Goal: Transaction & Acquisition: Purchase product/service

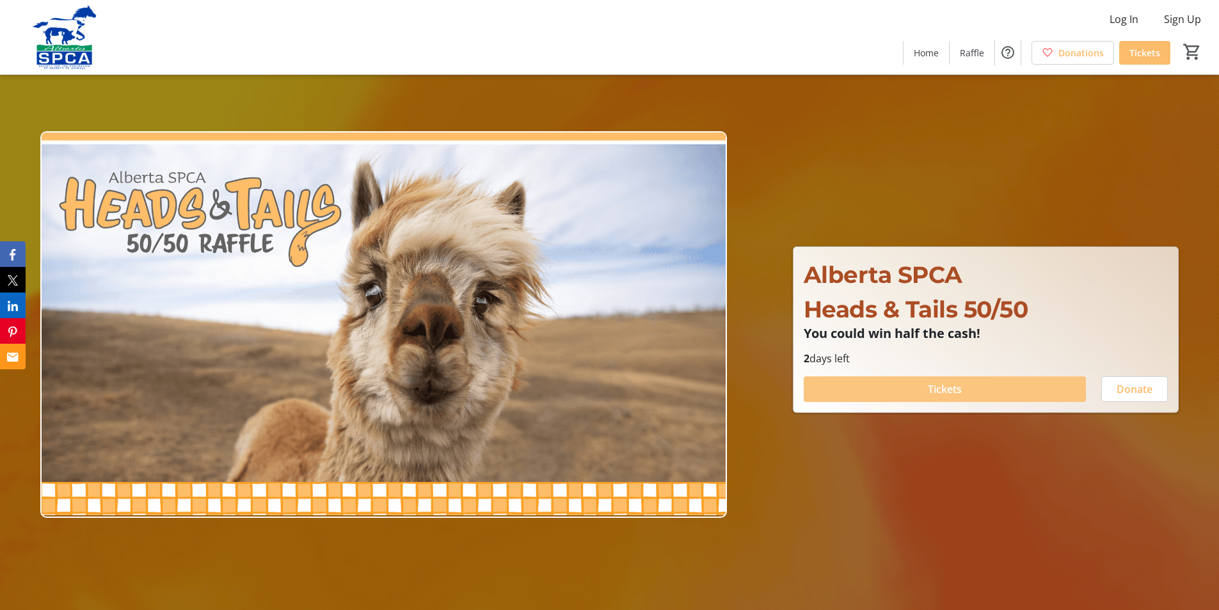
click at [946, 391] on span "Tickets" at bounding box center [945, 388] width 34 height 15
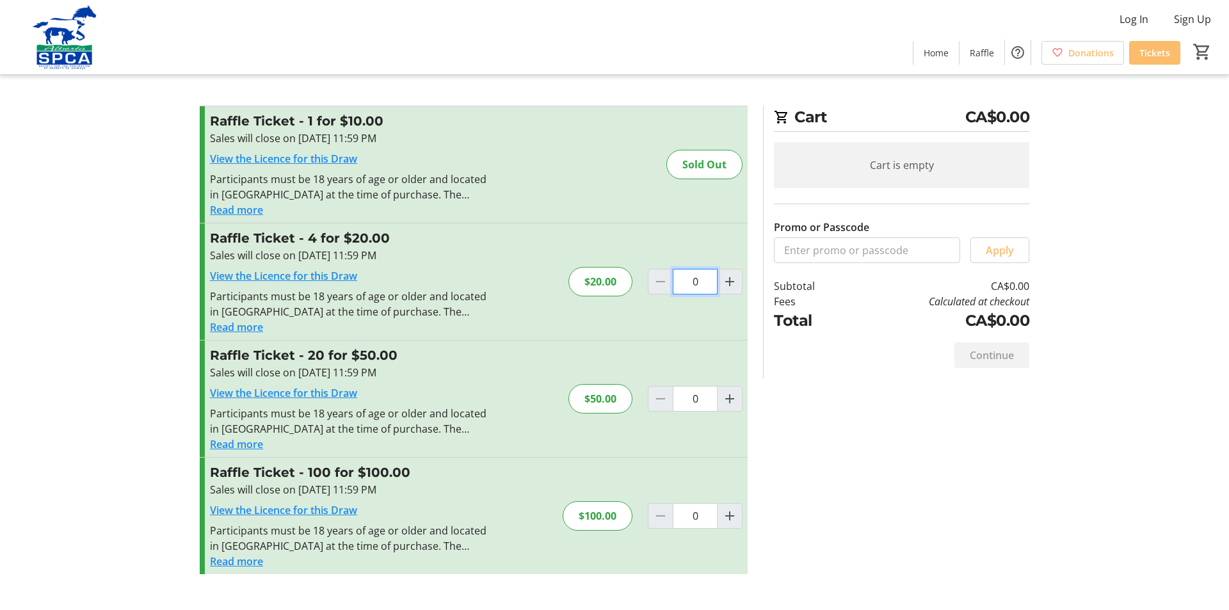
click at [700, 282] on input "0" at bounding box center [695, 282] width 45 height 26
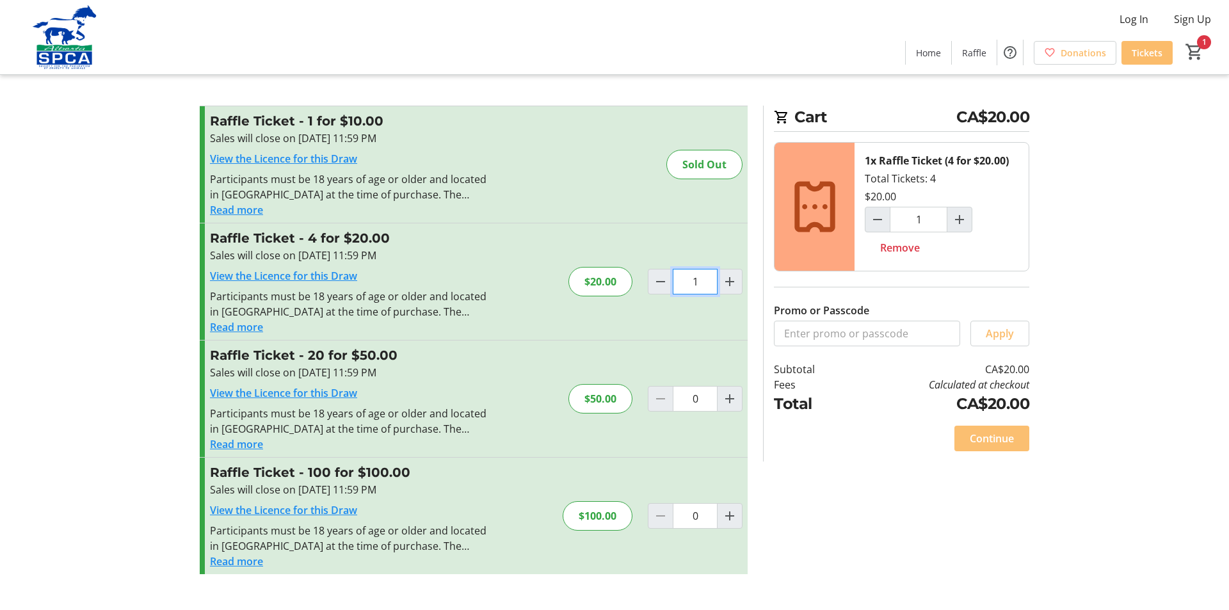
type input "1"
click at [984, 437] on span "Continue" at bounding box center [992, 438] width 44 height 15
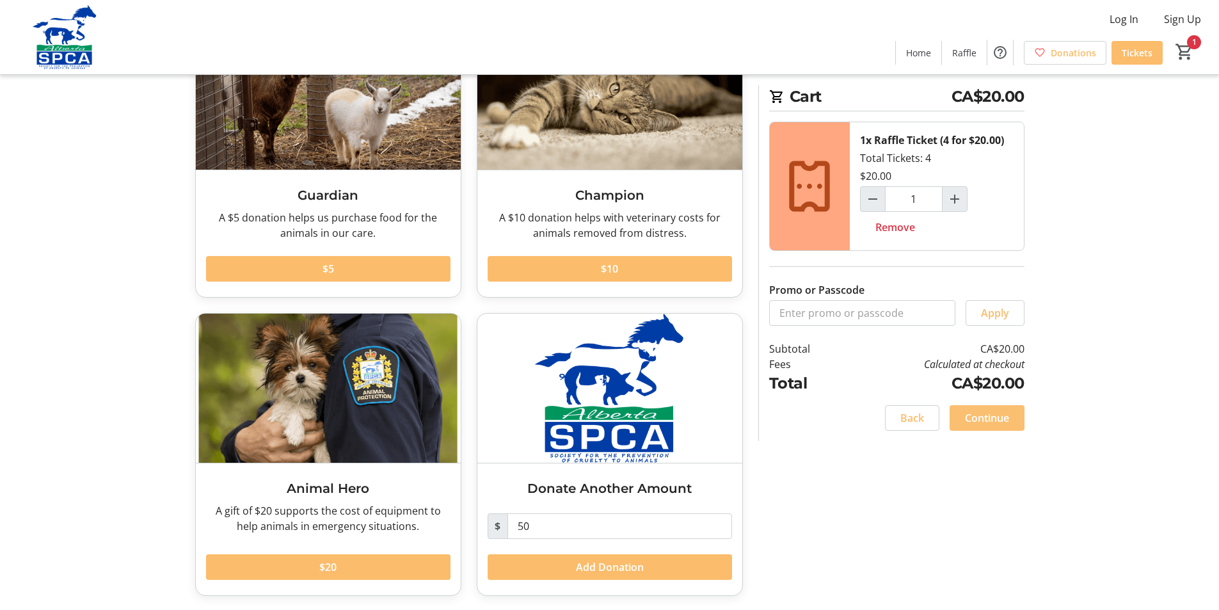
scroll to position [125, 0]
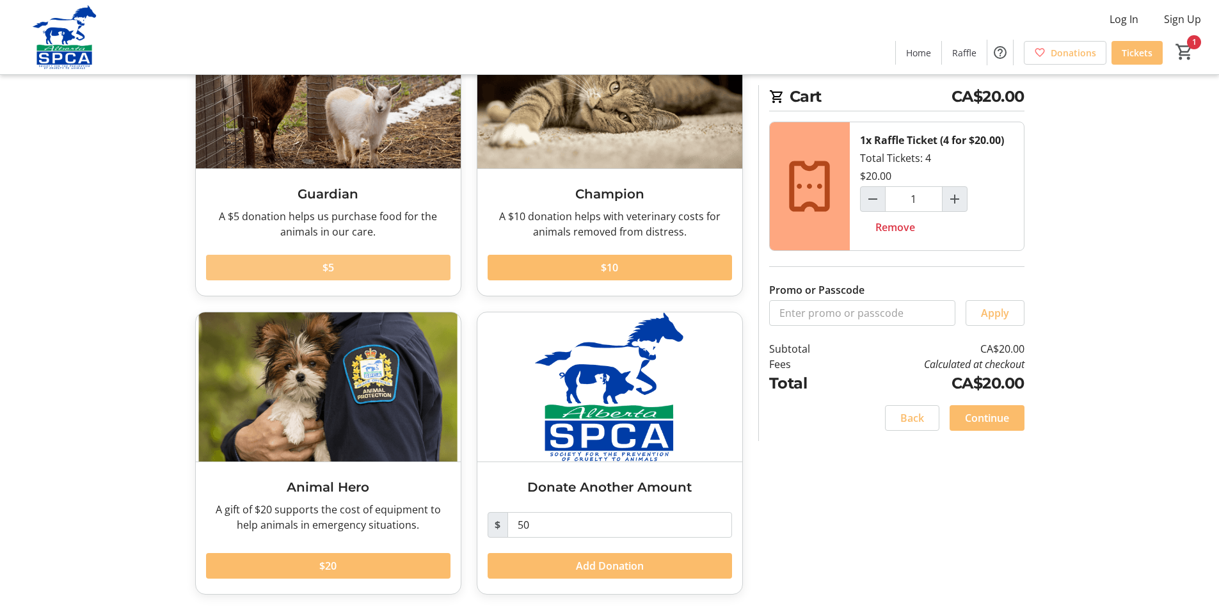
click at [324, 264] on span "$5" at bounding box center [329, 267] width 12 height 15
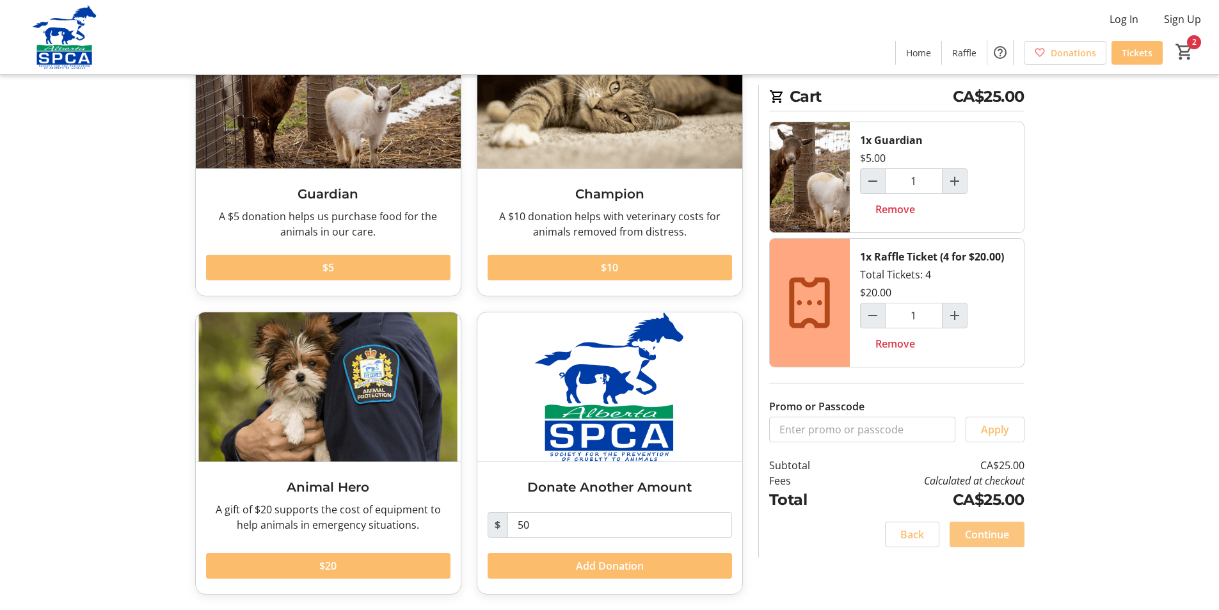
click at [998, 536] on span "Continue" at bounding box center [987, 534] width 44 height 15
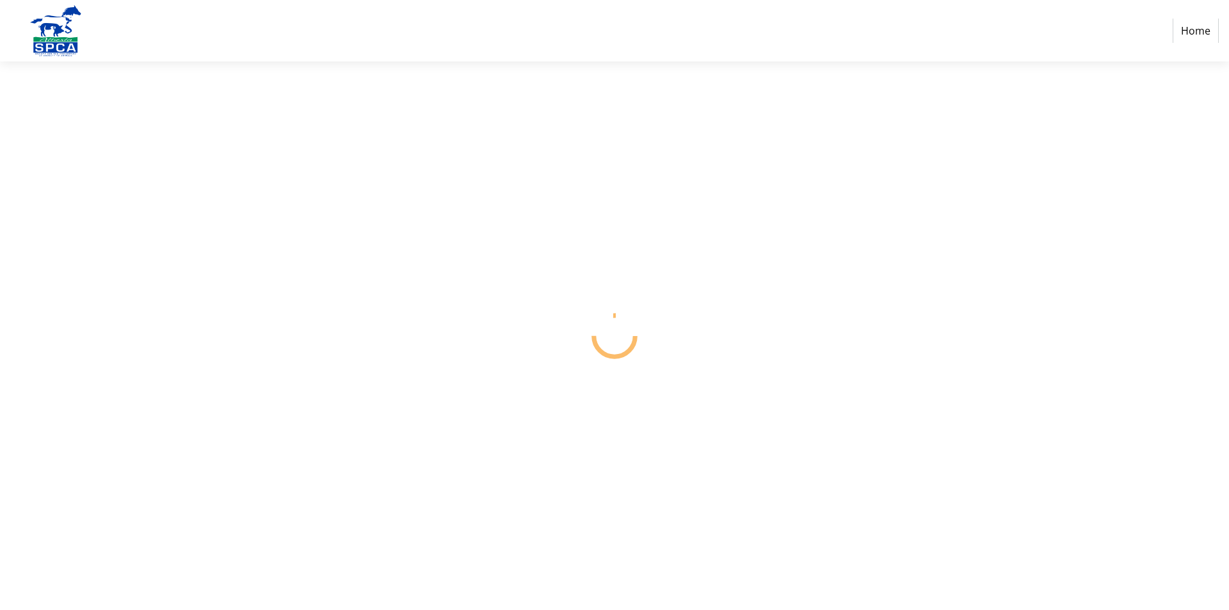
select select "CA"
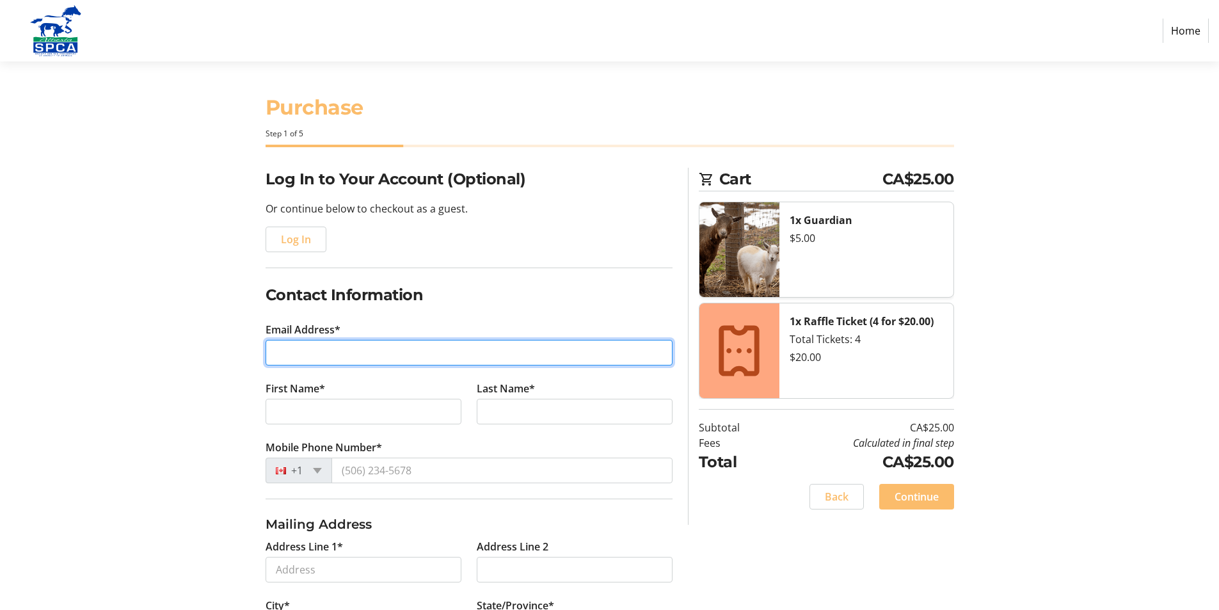
click at [286, 348] on input "Email Address*" at bounding box center [469, 353] width 407 height 26
type input "[EMAIL_ADDRESS][PERSON_NAME][DOMAIN_NAME]"
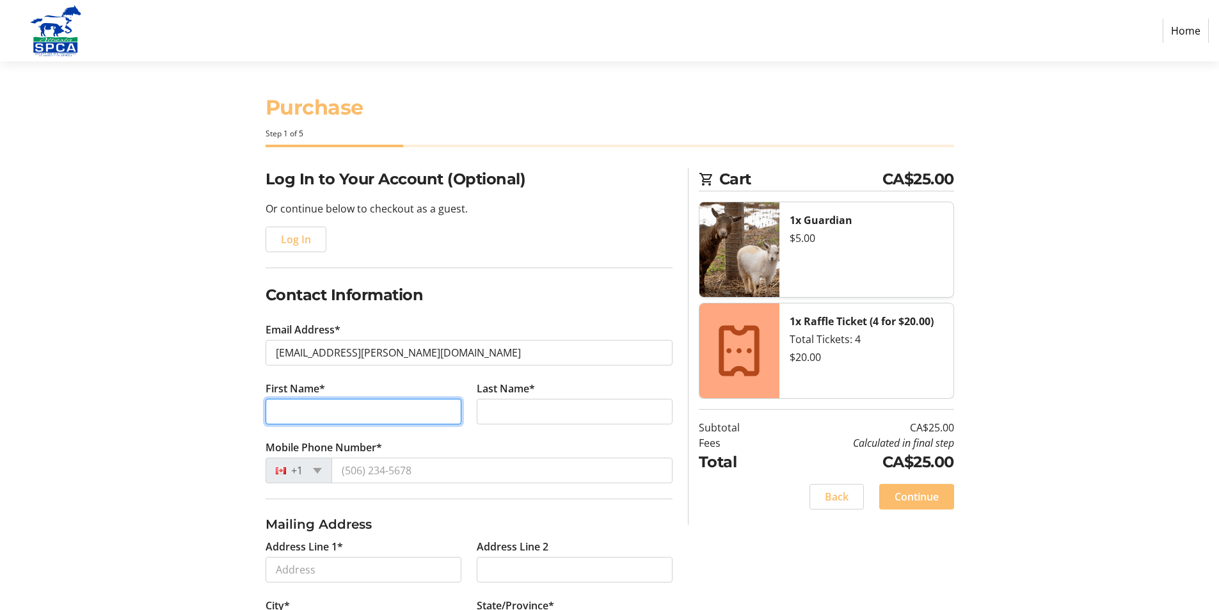
type input "[PERSON_NAME]"
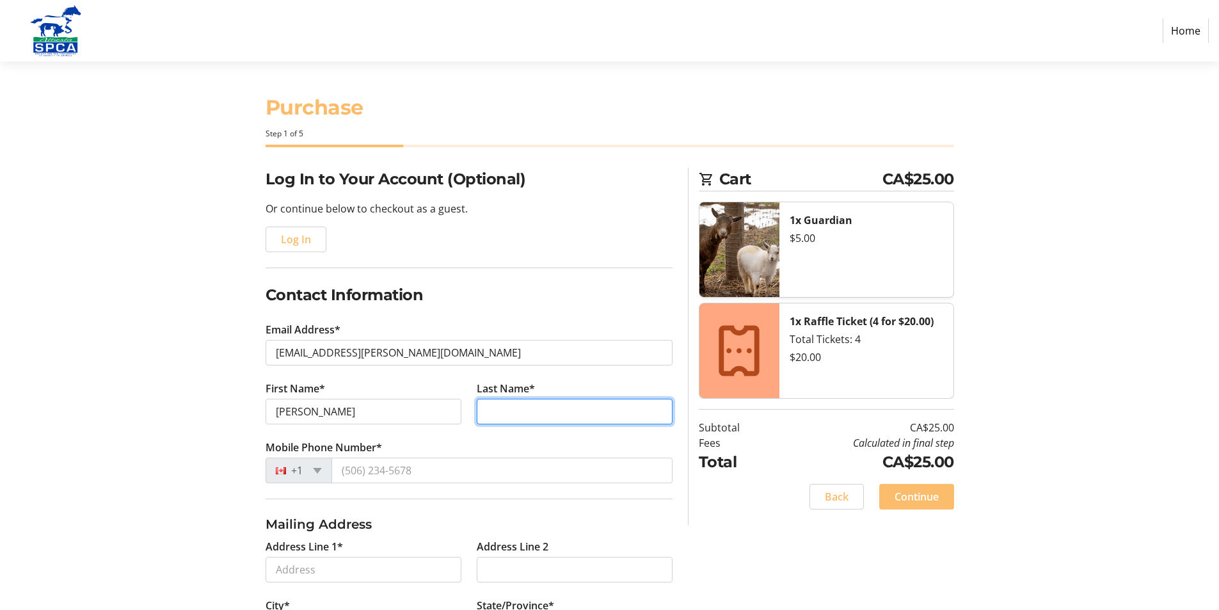
type input "[PERSON_NAME]"
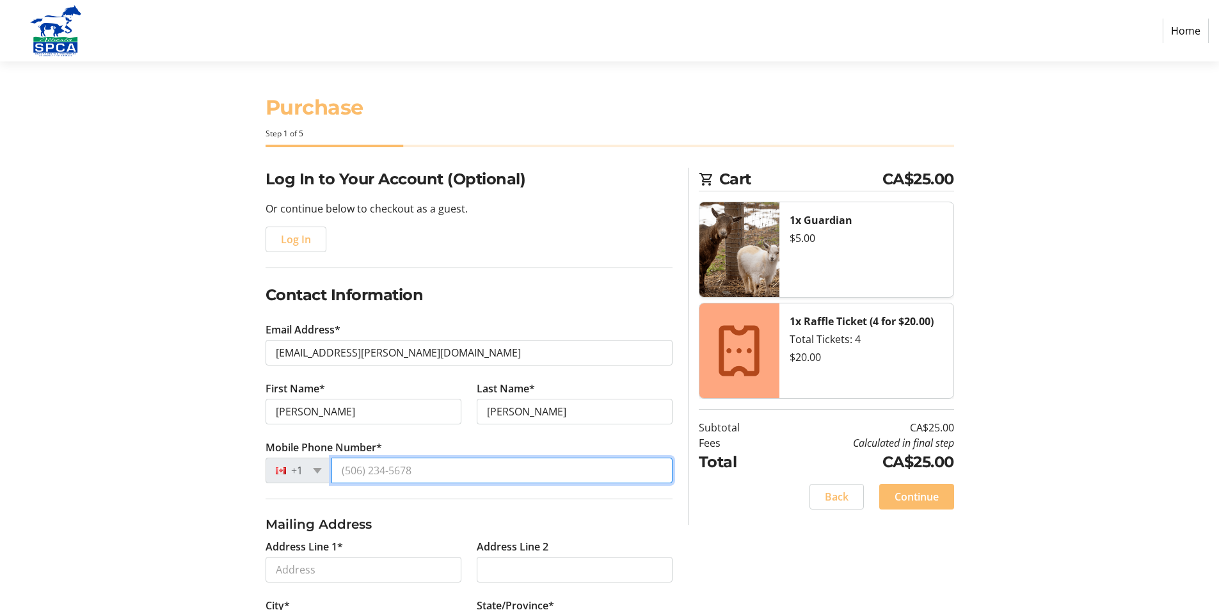
type input "[PHONE_NUMBER]"
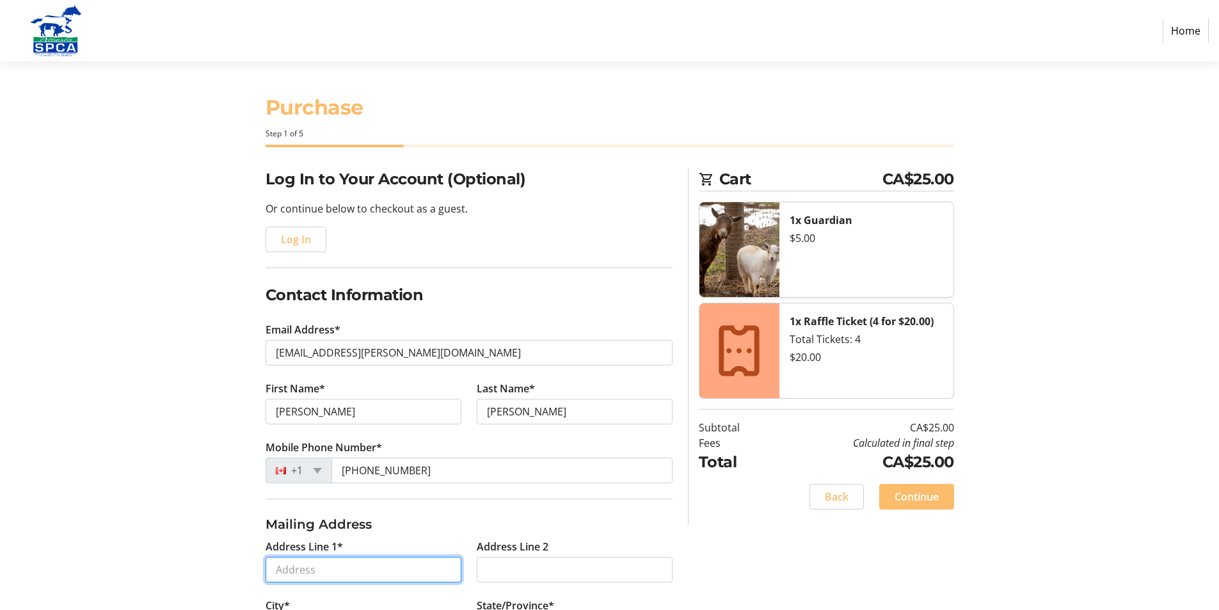
type input "[STREET_ADDRESS]"
type input "[GEOGRAPHIC_DATA]"
select select "AB"
type input "T8B 1C9"
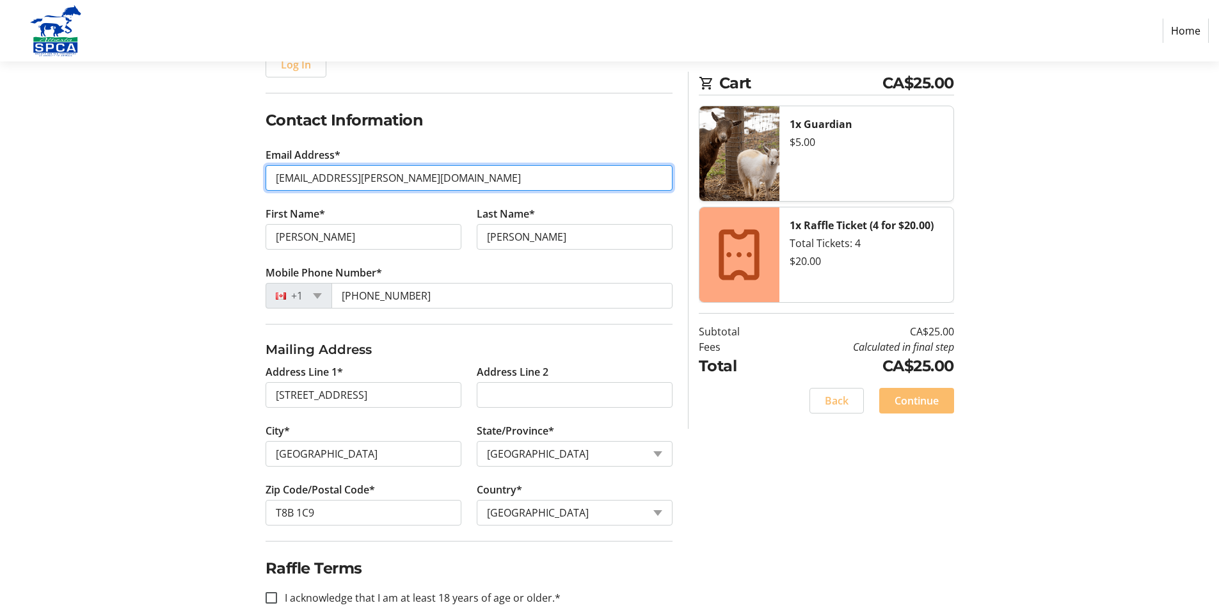
scroll to position [192, 0]
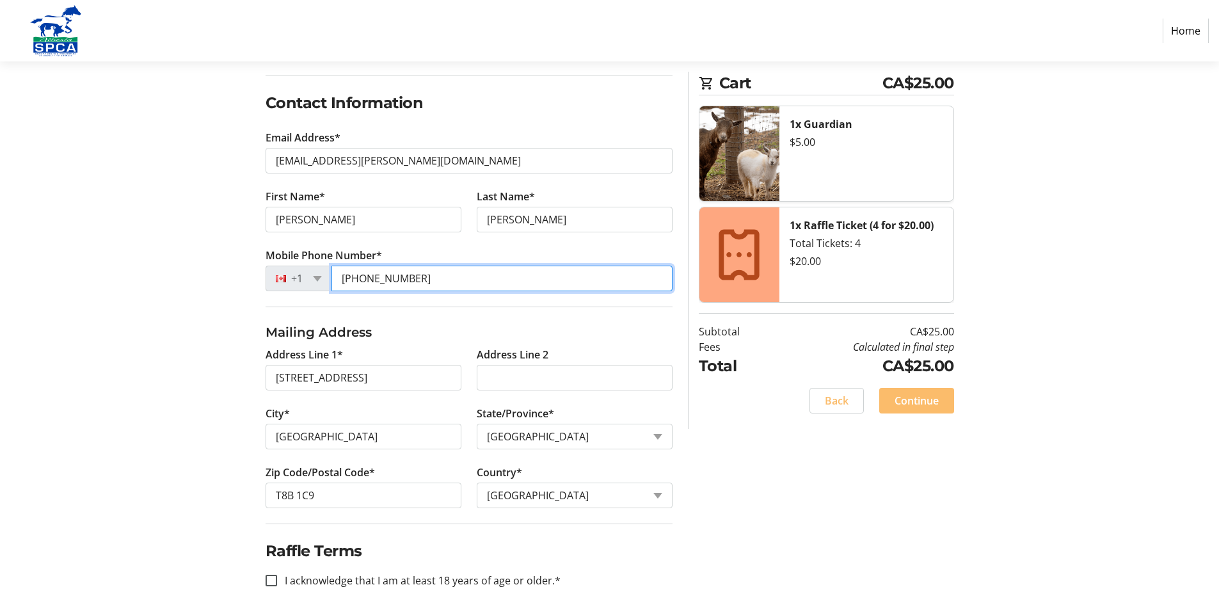
click at [423, 278] on input "[PHONE_NUMBER]" at bounding box center [502, 279] width 341 height 26
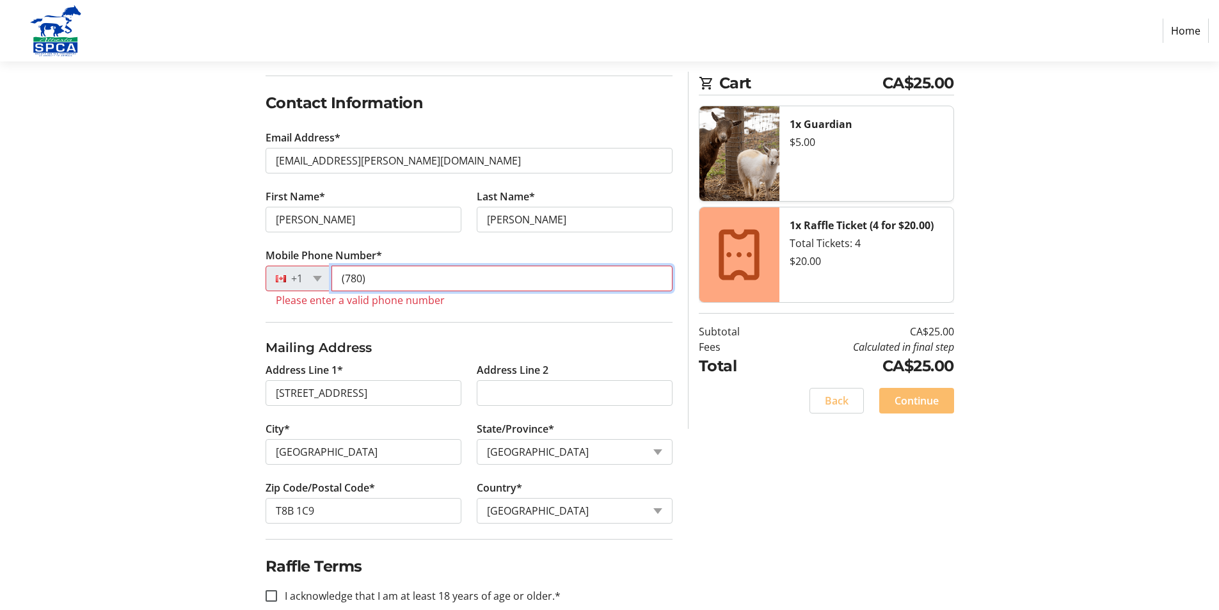
click at [388, 280] on input "(780)" at bounding box center [502, 279] width 341 height 26
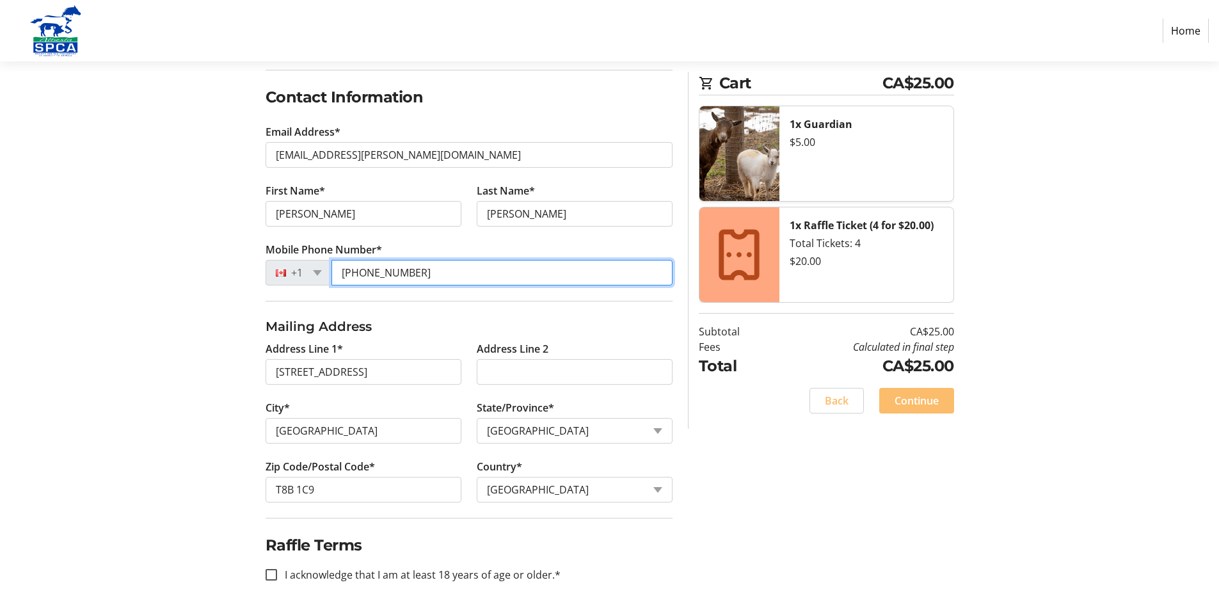
scroll to position [201, 0]
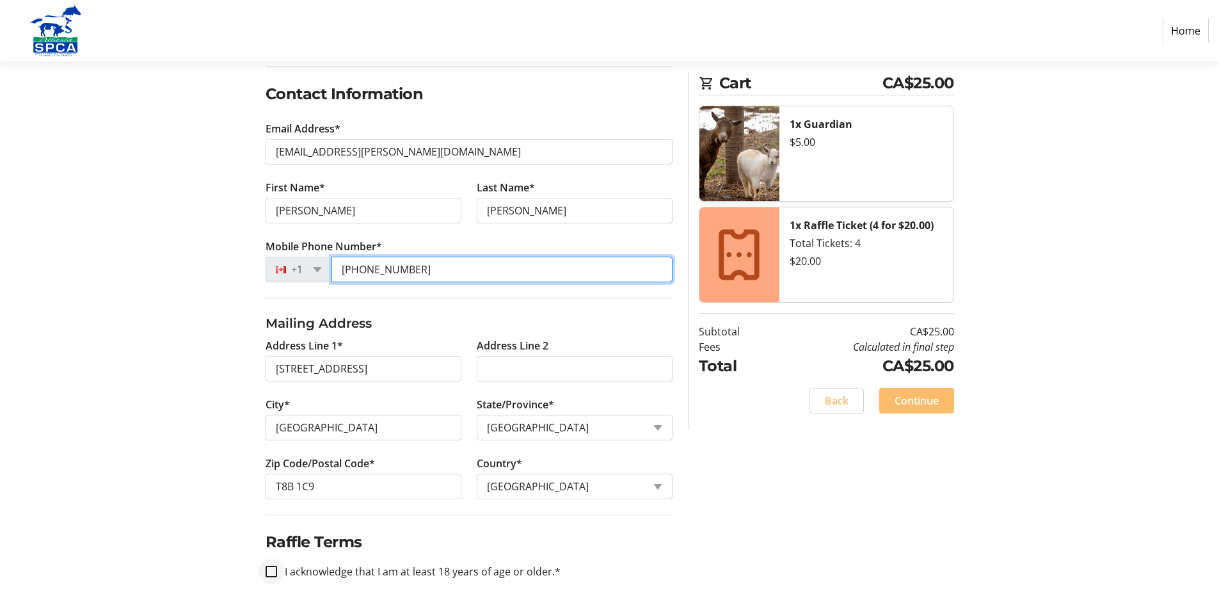
type input "[PHONE_NUMBER]"
click at [271, 570] on input "I acknowledge that I am at least 18 years of age or older.*" at bounding box center [272, 572] width 12 height 12
checkbox input "true"
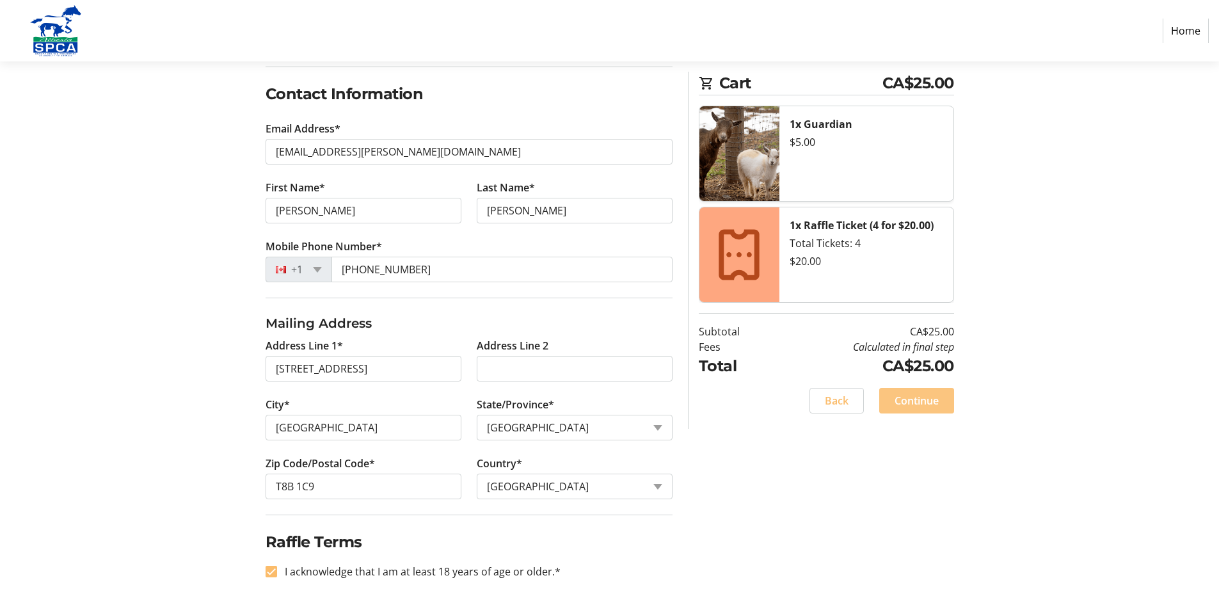
click at [917, 401] on span "Continue" at bounding box center [917, 400] width 44 height 15
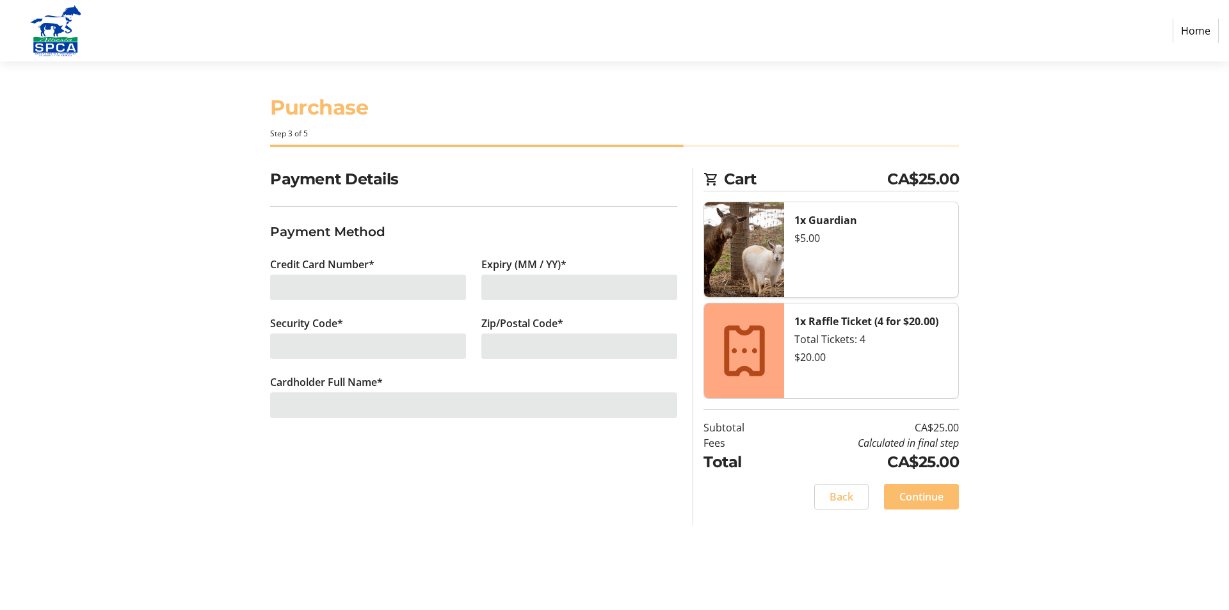
click at [292, 289] on div at bounding box center [368, 288] width 196 height 26
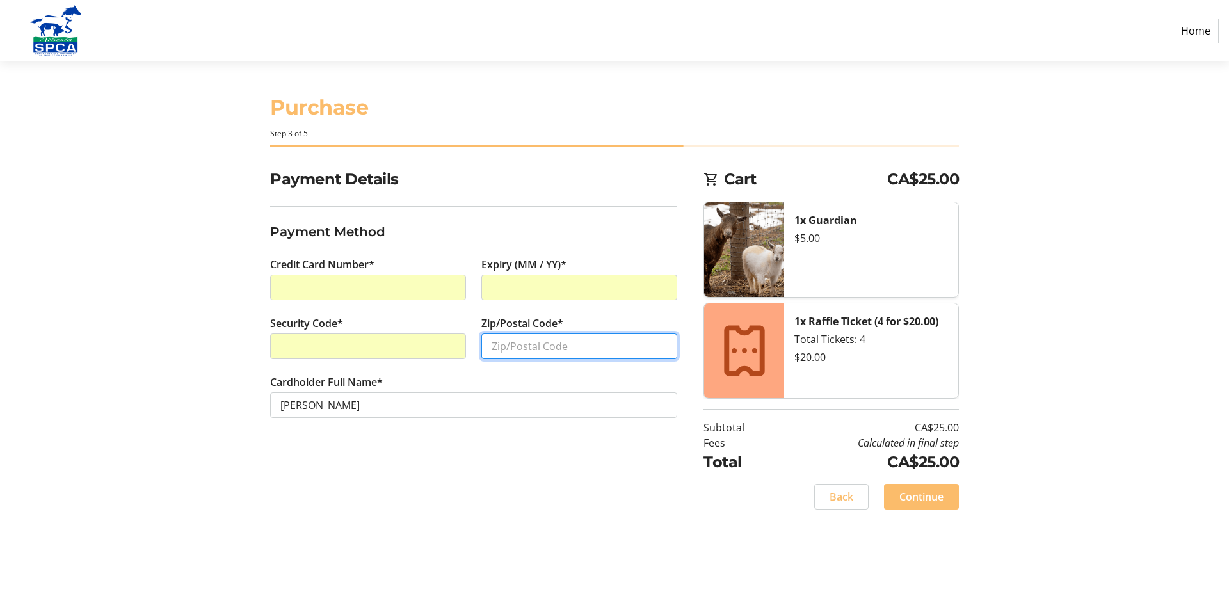
click at [504, 350] on input "Zip/Postal Code*" at bounding box center [579, 346] width 196 height 26
type input "T8B 1 C9"
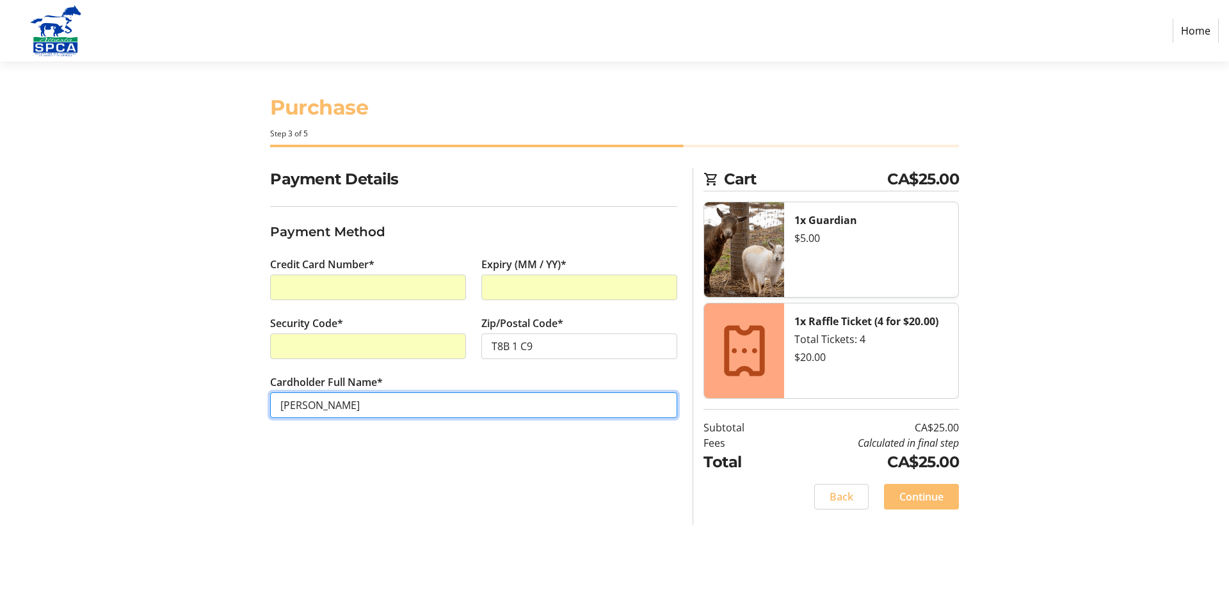
click at [314, 404] on input "[PERSON_NAME]" at bounding box center [473, 405] width 407 height 26
type input "[PERSON_NAME]"
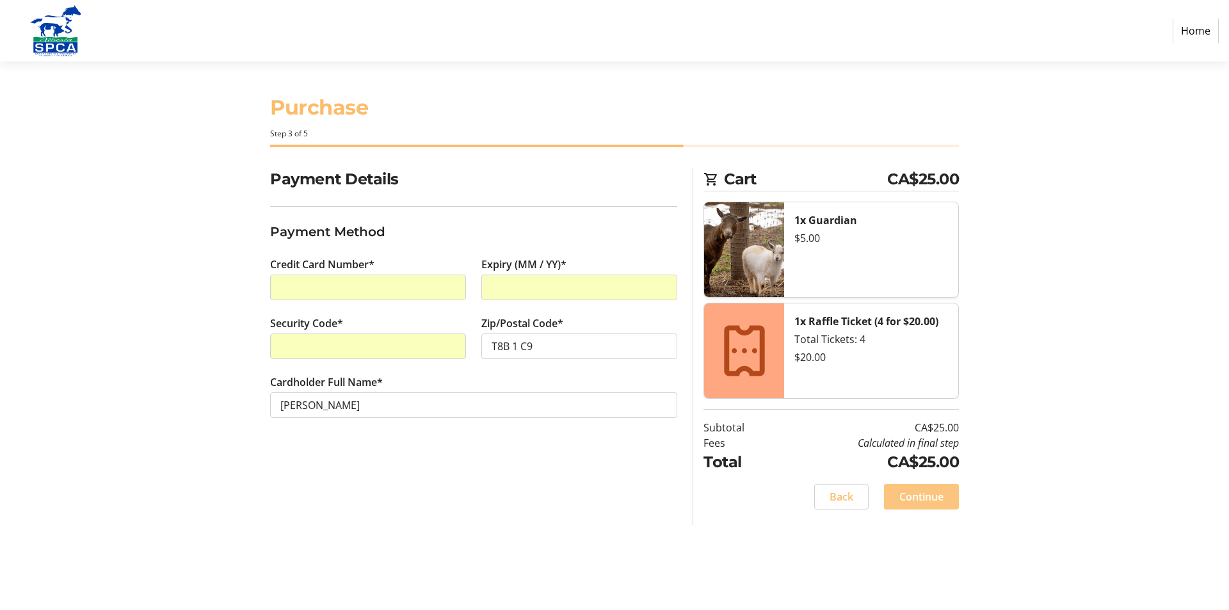
click at [913, 497] on span "Continue" at bounding box center [921, 496] width 44 height 15
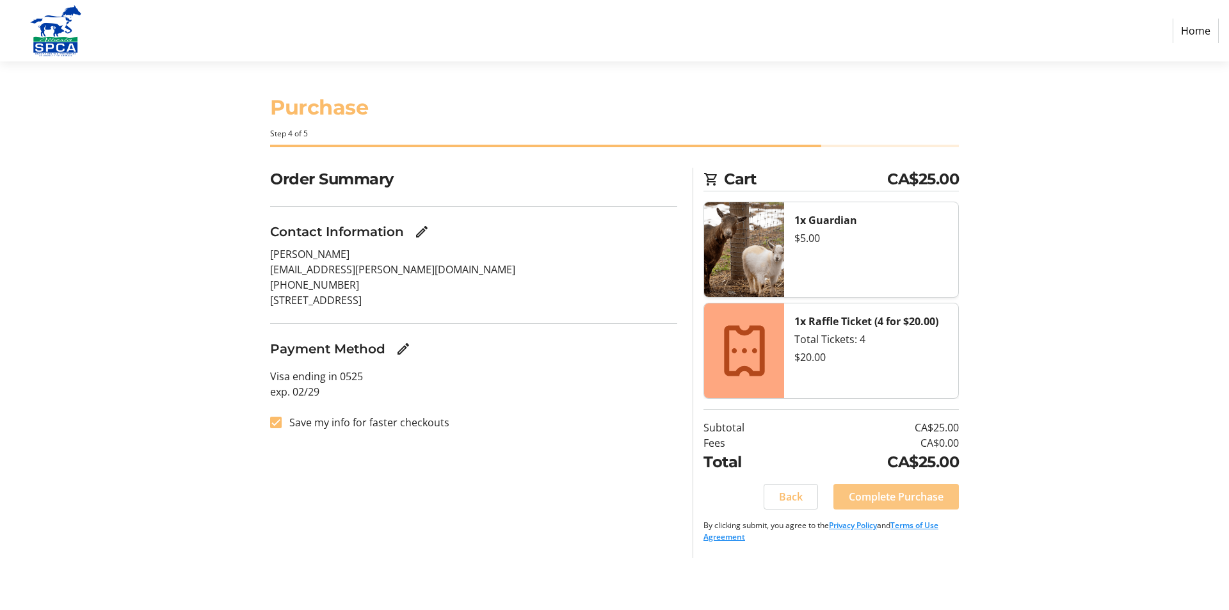
click at [895, 497] on span "Complete Purchase" at bounding box center [896, 496] width 95 height 15
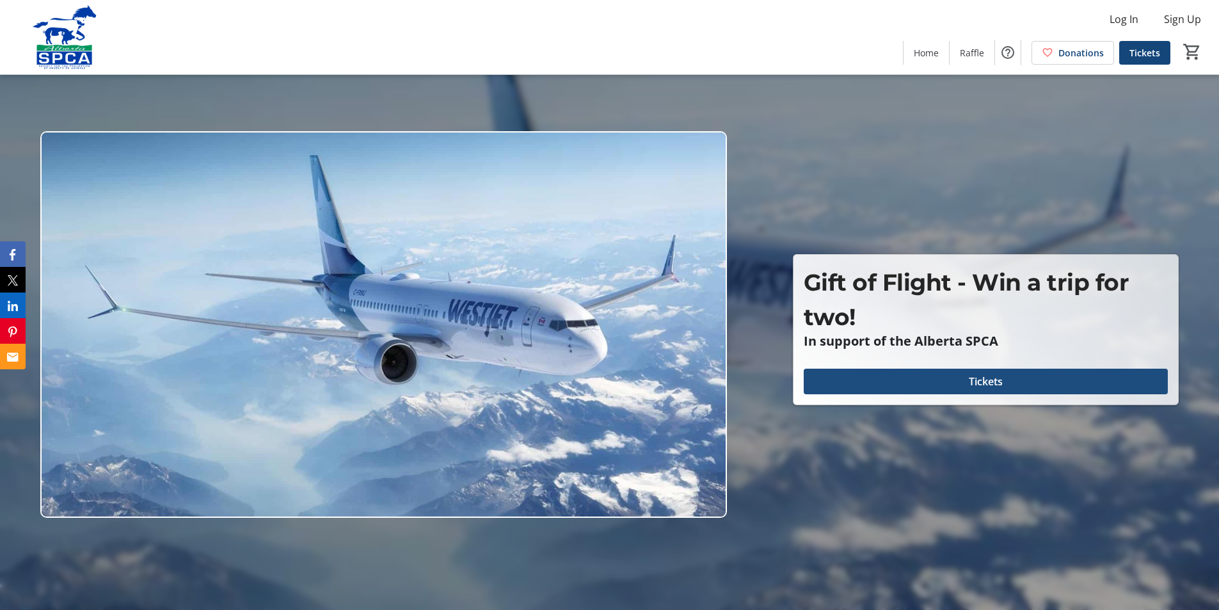
click at [966, 383] on span at bounding box center [986, 381] width 364 height 31
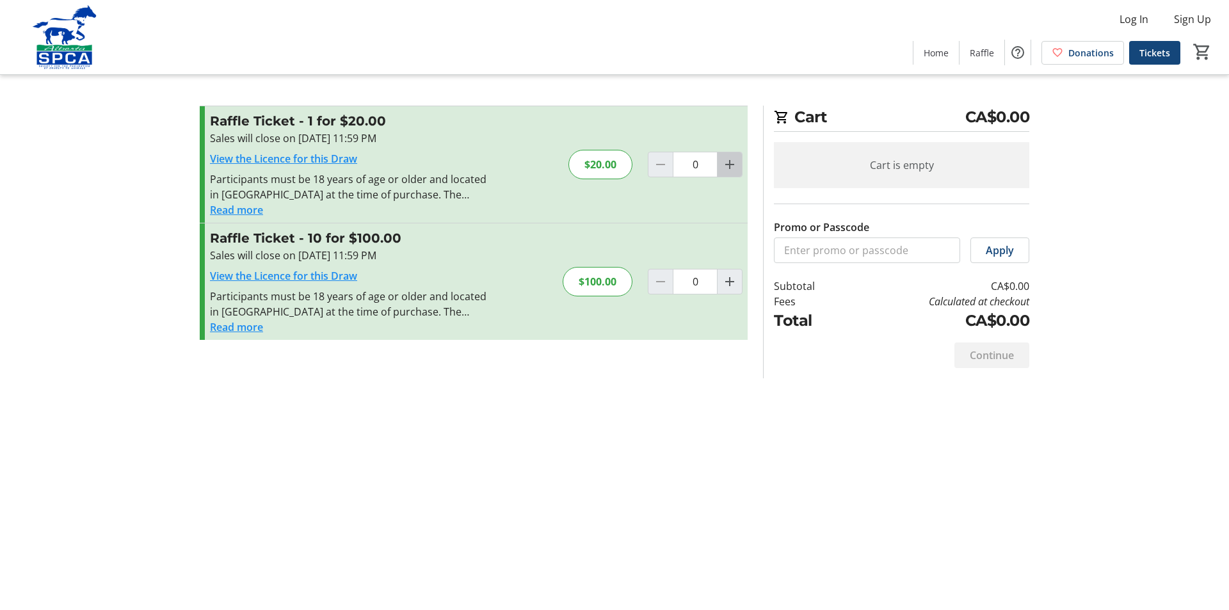
click at [727, 164] on mat-icon "Increment by one" at bounding box center [729, 164] width 15 height 15
type input "1"
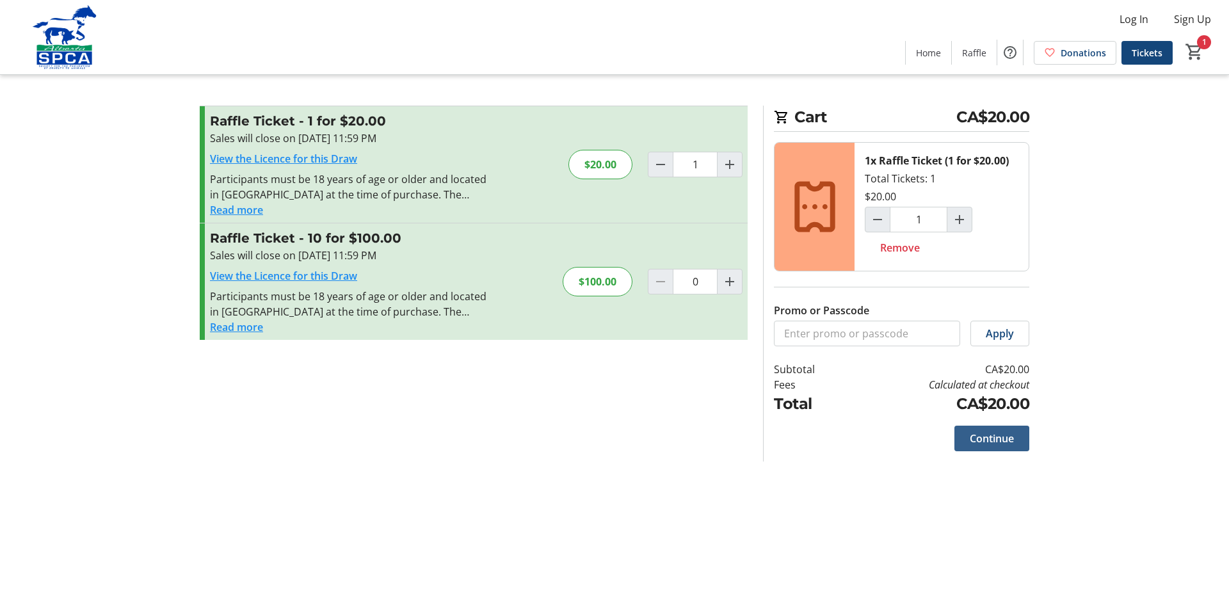
click at [985, 438] on span "Continue" at bounding box center [992, 438] width 44 height 15
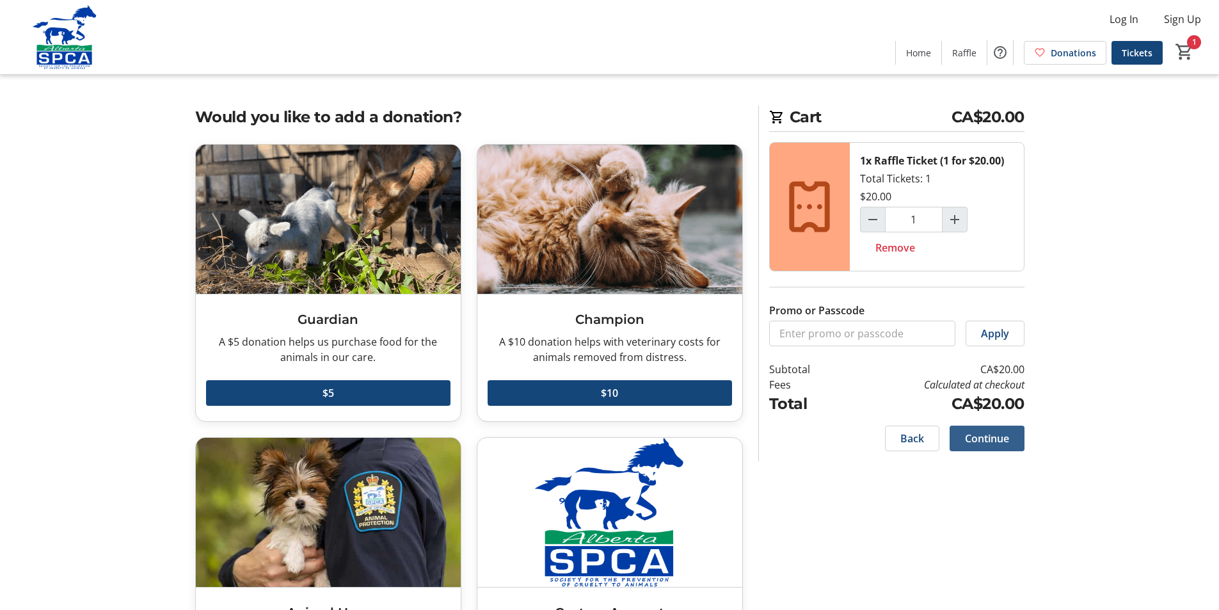
click at [985, 438] on span "Continue" at bounding box center [987, 438] width 44 height 15
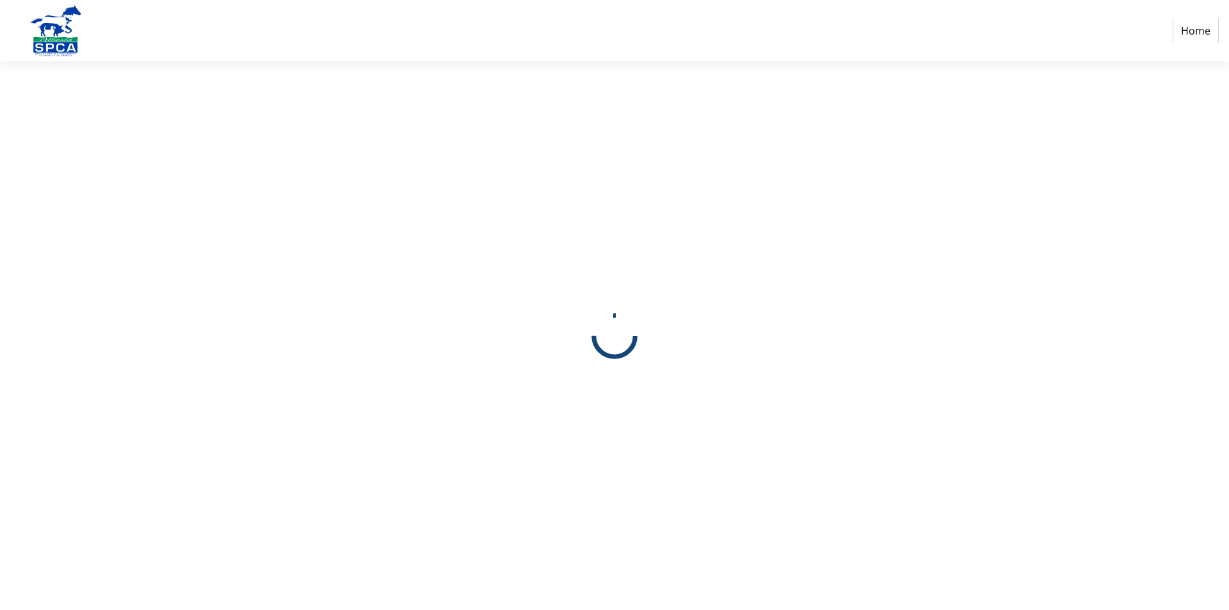
select select "CA"
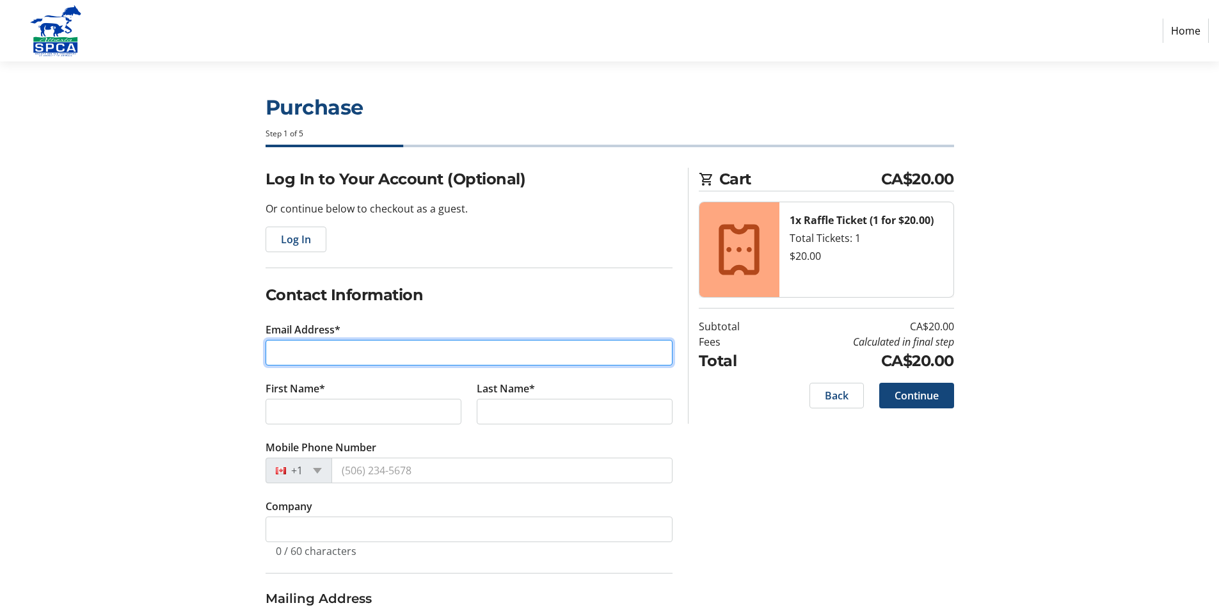
click at [280, 354] on input "Email Address*" at bounding box center [469, 353] width 407 height 26
type input "[EMAIL_ADDRESS][PERSON_NAME][DOMAIN_NAME]"
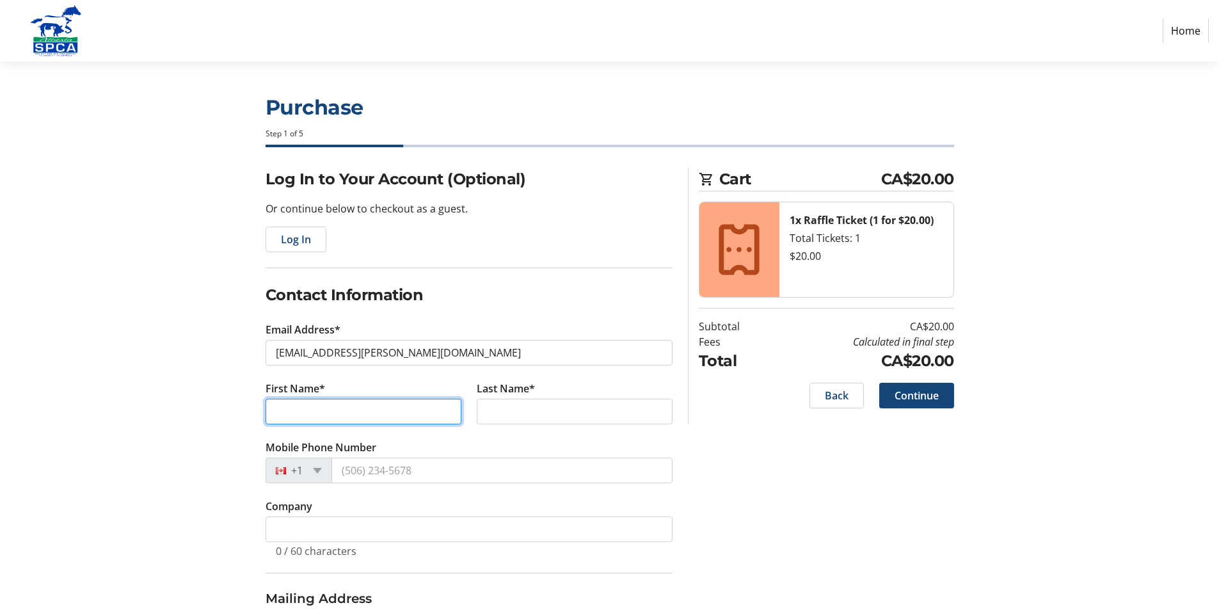
type input "[PERSON_NAME]"
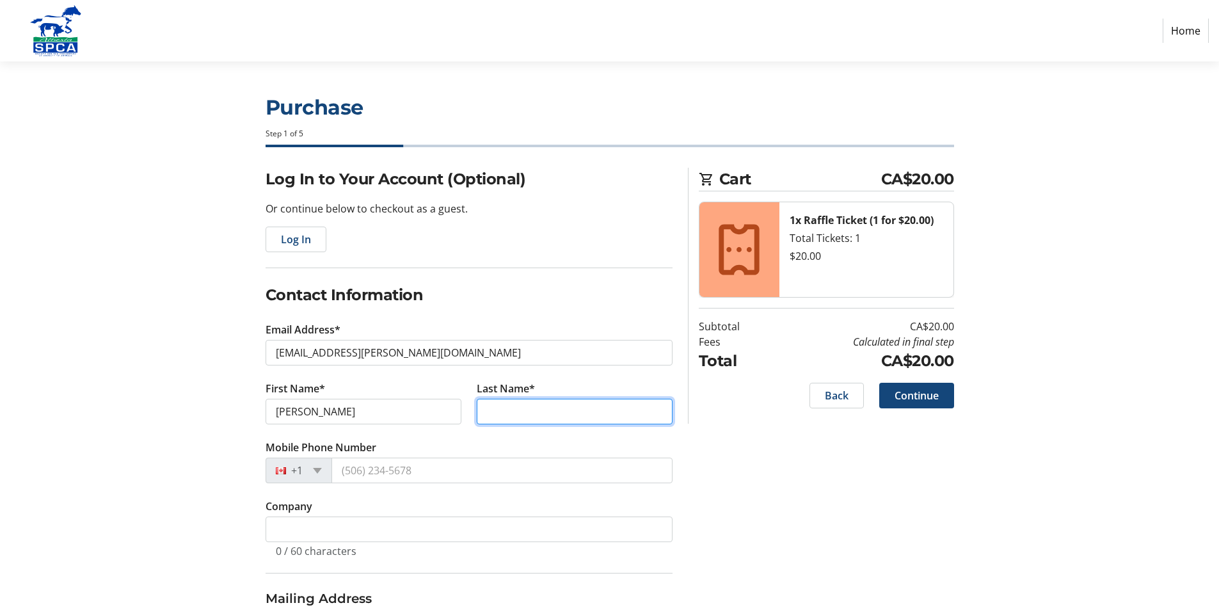
type input "[PERSON_NAME]"
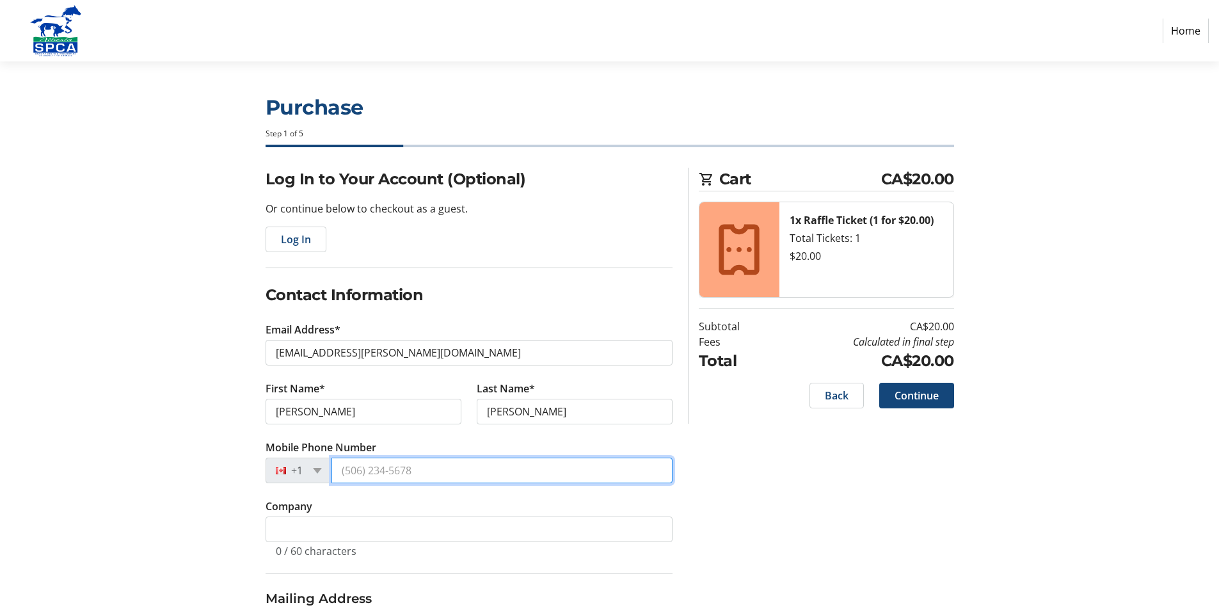
type input "[PHONE_NUMBER]"
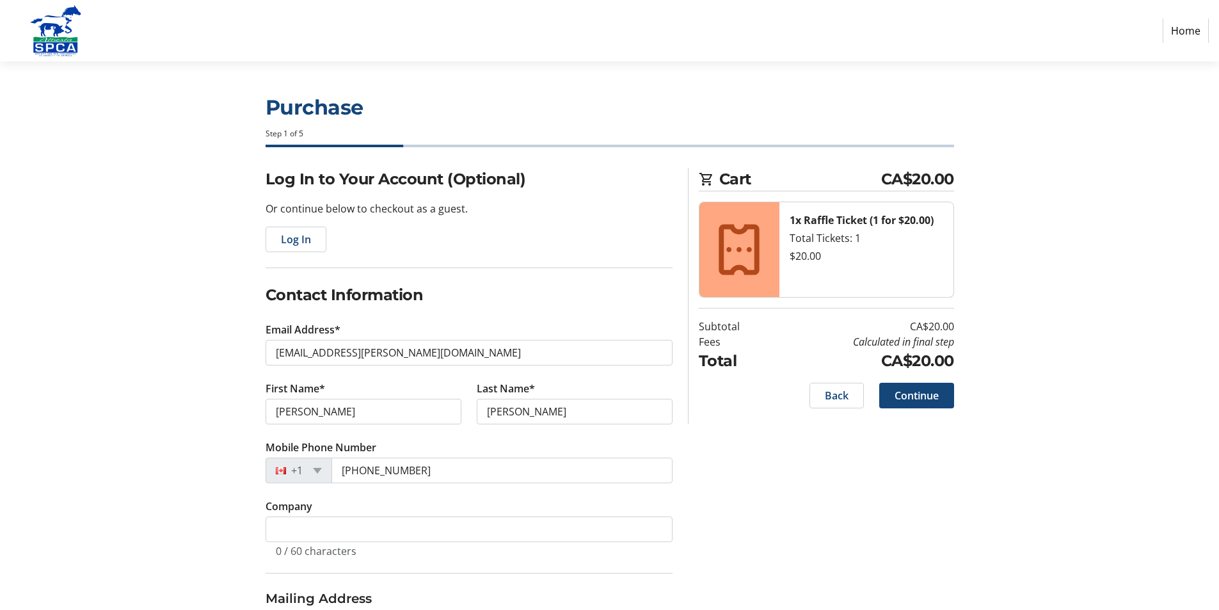
type input "[STREET_ADDRESS]"
type input "[GEOGRAPHIC_DATA]"
select select "AB"
type input "T8B 1C9"
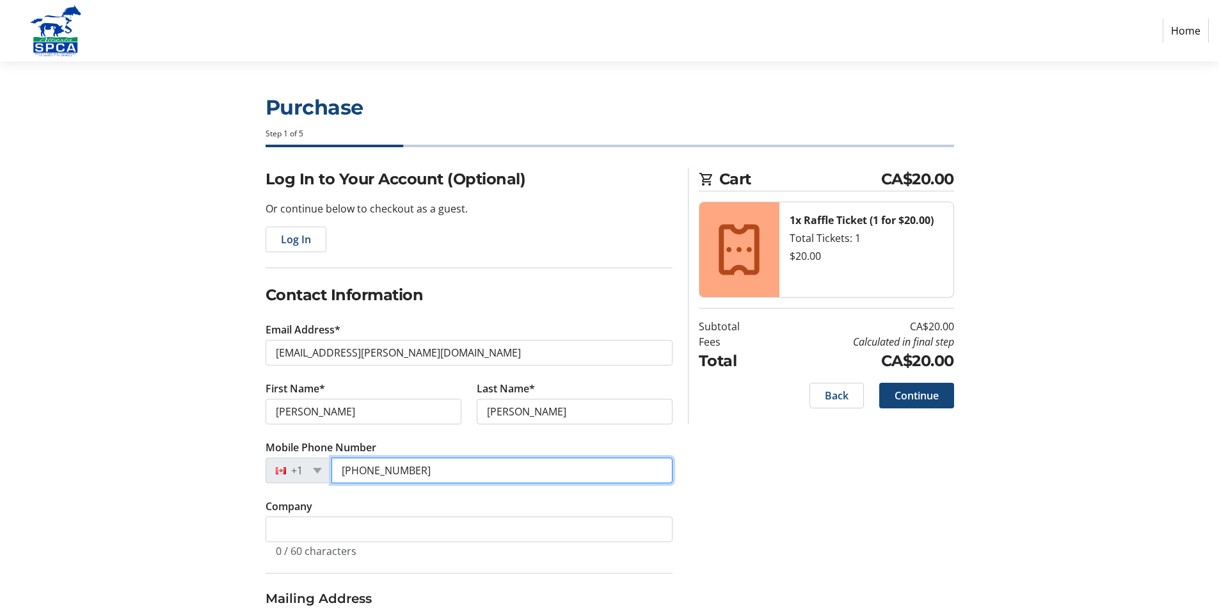
click at [419, 468] on input "[PHONE_NUMBER]" at bounding box center [502, 471] width 341 height 26
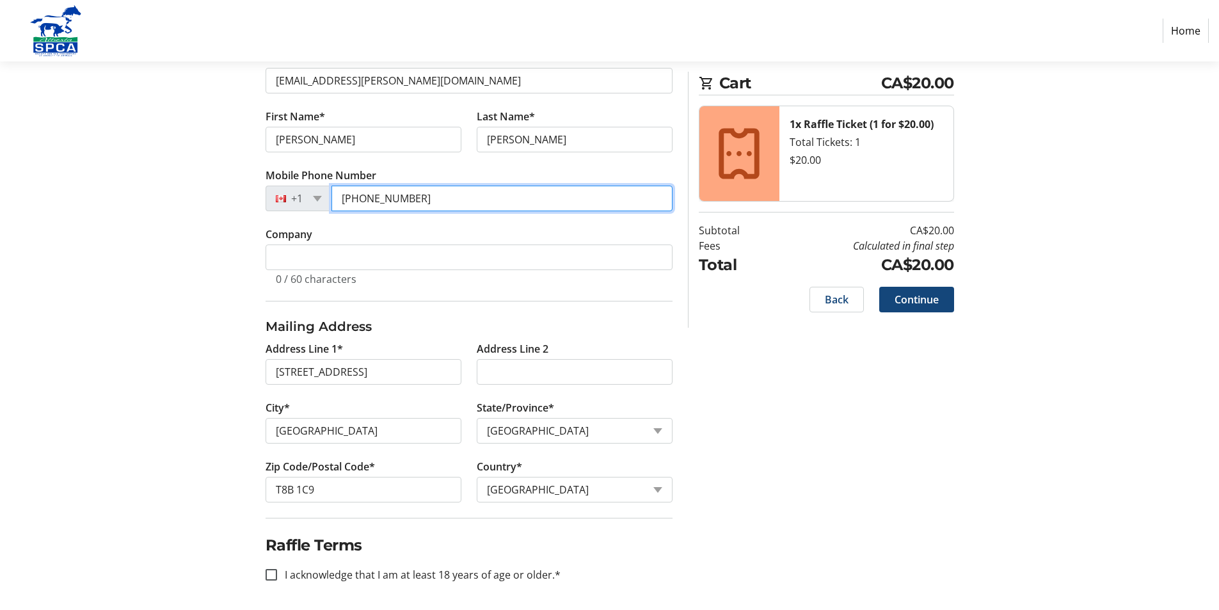
scroll to position [275, 0]
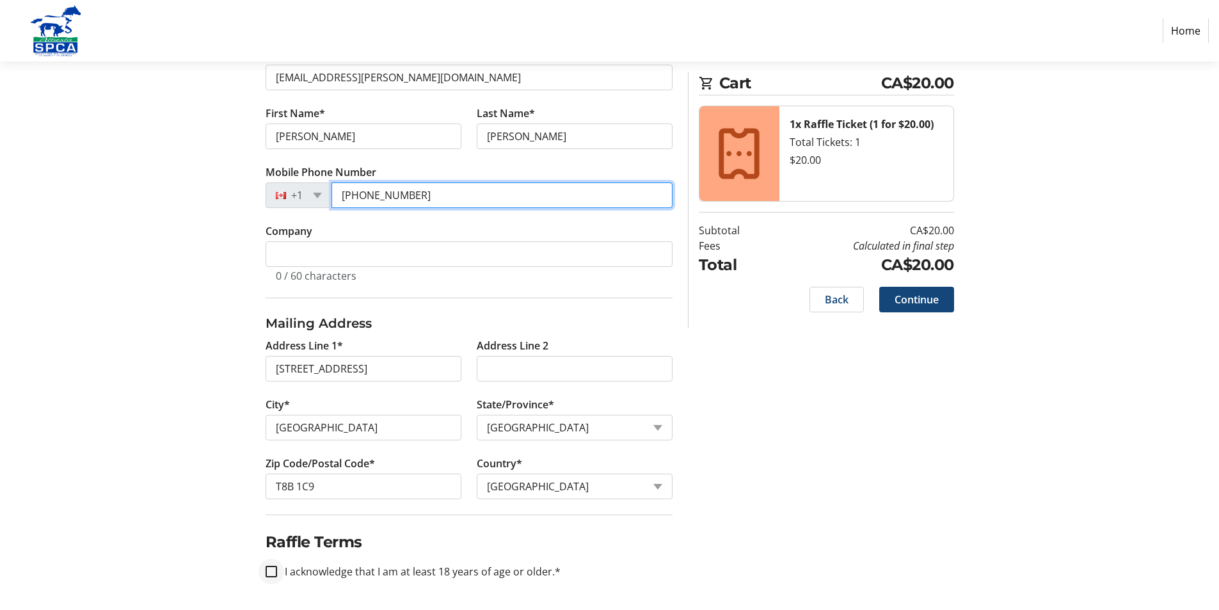
type input "[PHONE_NUMBER]"
click at [271, 572] on input "I acknowledge that I am at least 18 years of age or older.*" at bounding box center [272, 572] width 12 height 12
checkbox input "true"
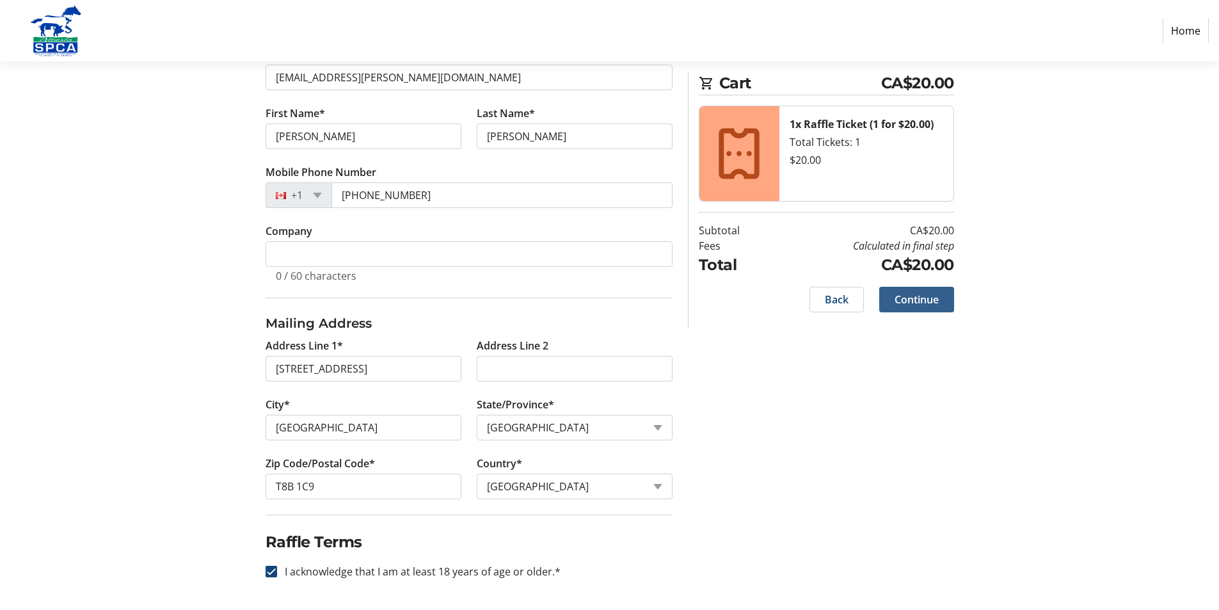
click at [928, 301] on span "Continue" at bounding box center [917, 299] width 44 height 15
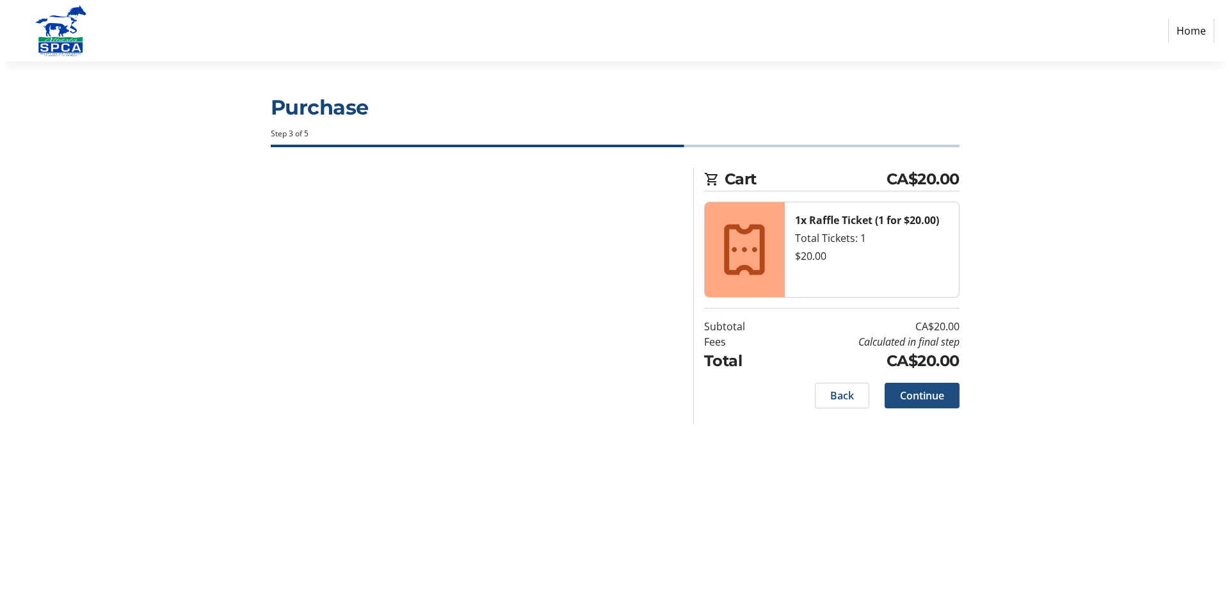
scroll to position [0, 0]
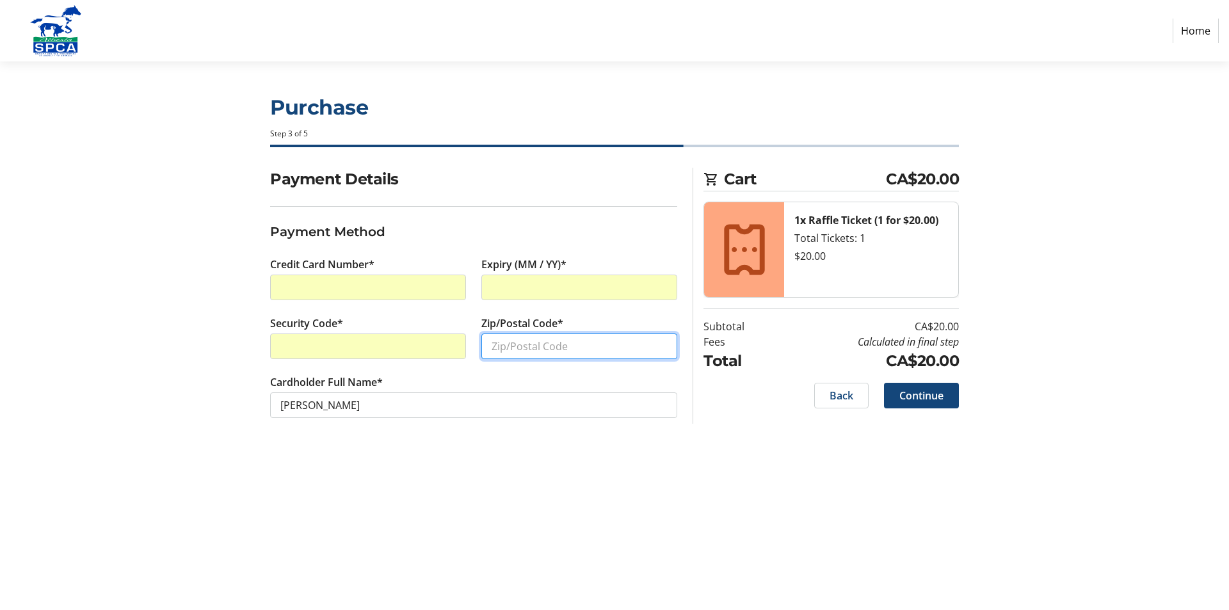
click at [508, 342] on input "Zip/Postal Code*" at bounding box center [579, 346] width 196 height 26
type input "T8B 1C9"
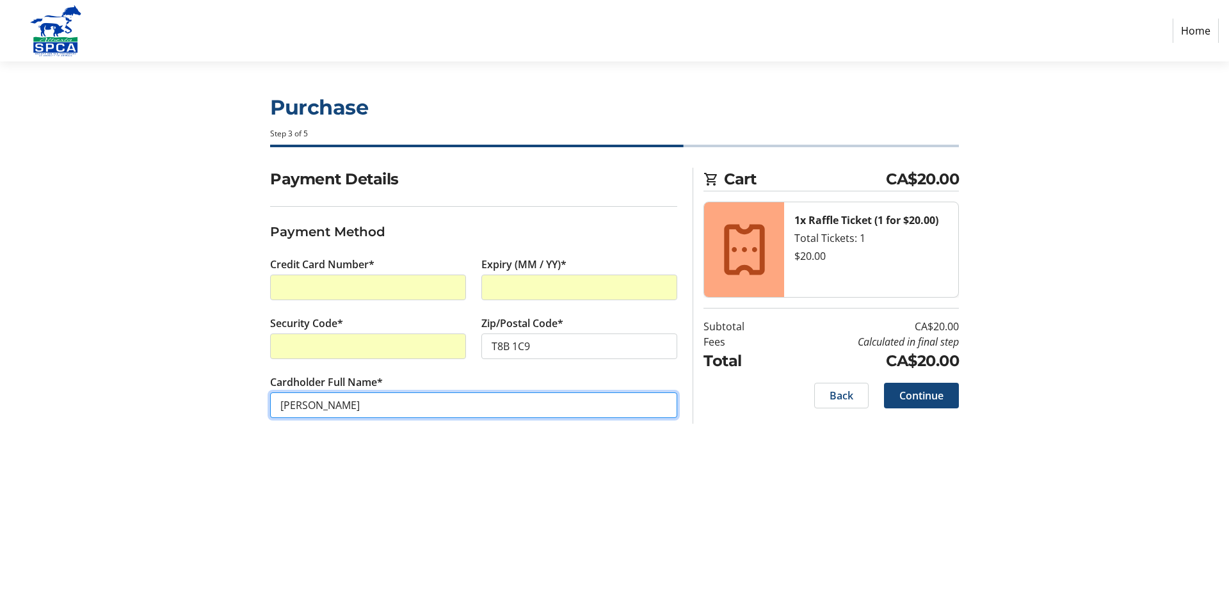
click at [312, 404] on input "[PERSON_NAME]" at bounding box center [473, 405] width 407 height 26
type input "[PERSON_NAME]"
click at [908, 397] on span "Continue" at bounding box center [921, 395] width 44 height 15
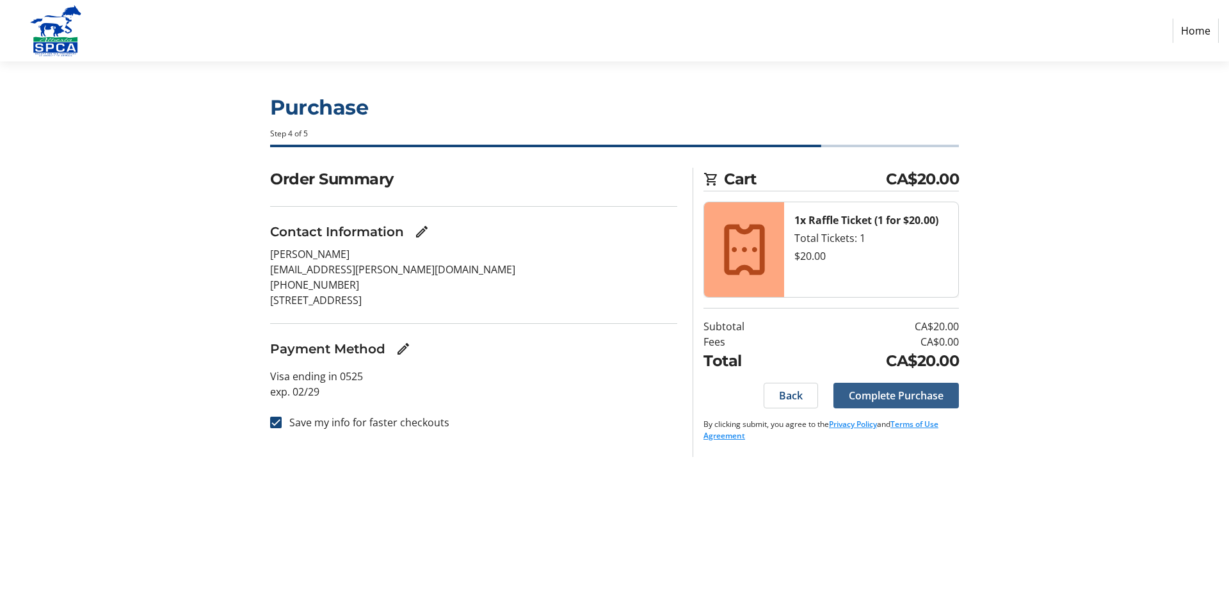
click at [899, 397] on span "Complete Purchase" at bounding box center [896, 395] width 95 height 15
